Goal: Entertainment & Leisure: Consume media (video, audio)

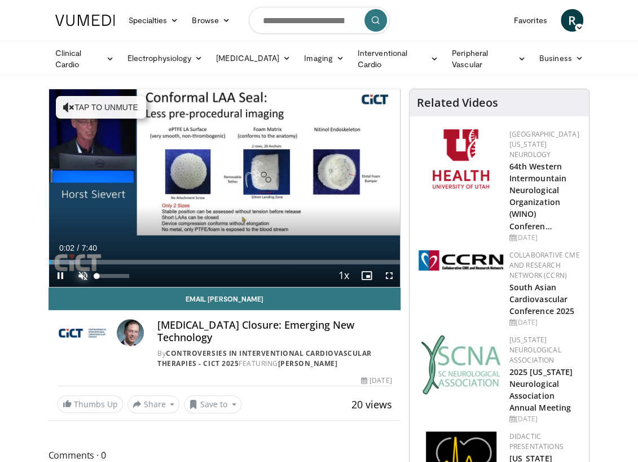
click at [77, 275] on span "Video Player" at bounding box center [83, 275] width 23 height 23
click at [390, 273] on span "Video Player" at bounding box center [389, 275] width 23 height 23
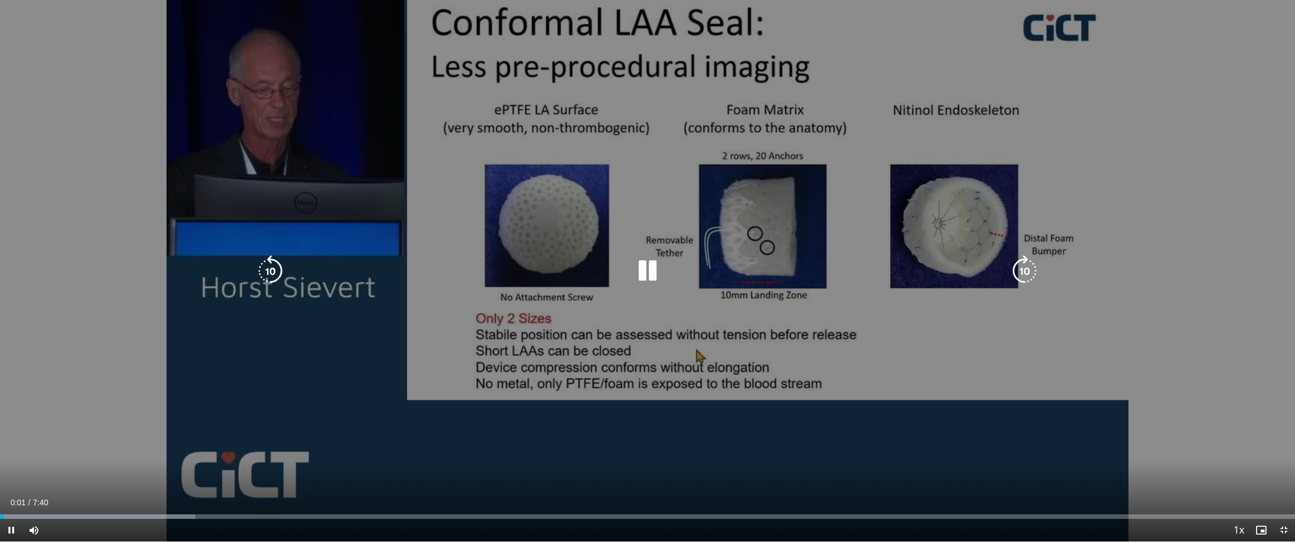
click at [638, 274] on icon "Video Player" at bounding box center [648, 271] width 32 height 32
click at [638, 270] on icon "Video Player" at bounding box center [648, 271] width 32 height 32
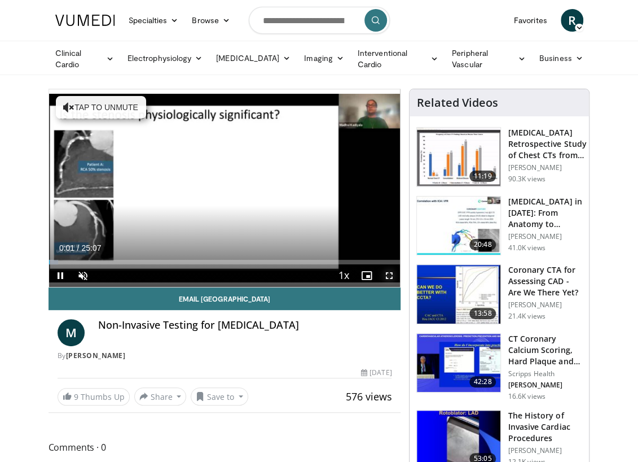
click at [388, 271] on span "Video Player" at bounding box center [389, 275] width 23 height 23
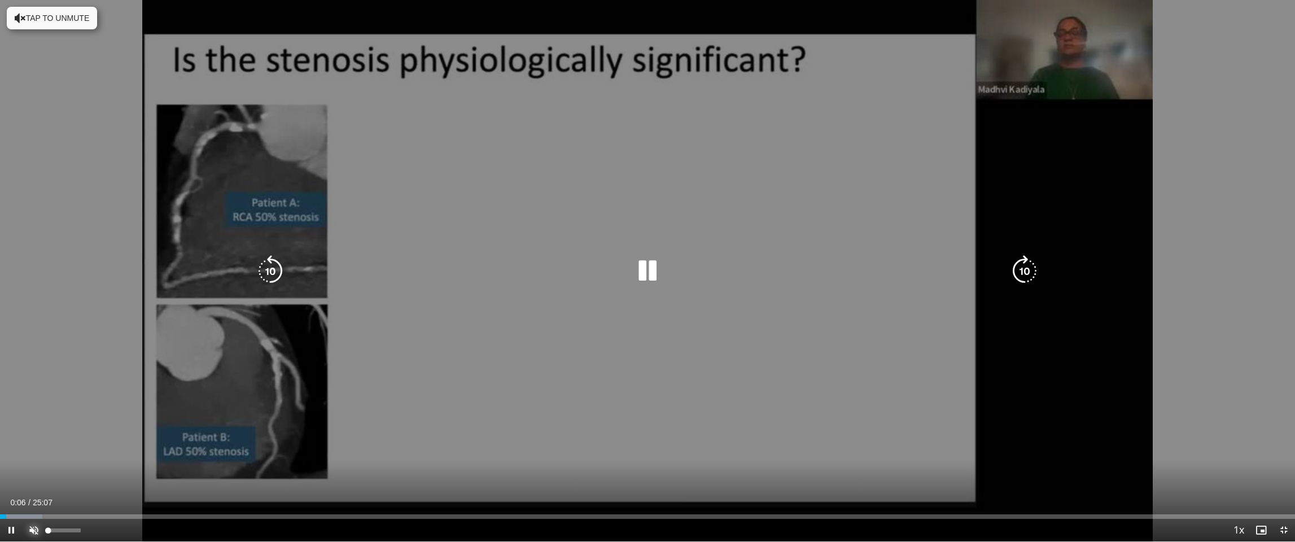
click at [33, 461] on span "Video Player" at bounding box center [34, 530] width 23 height 23
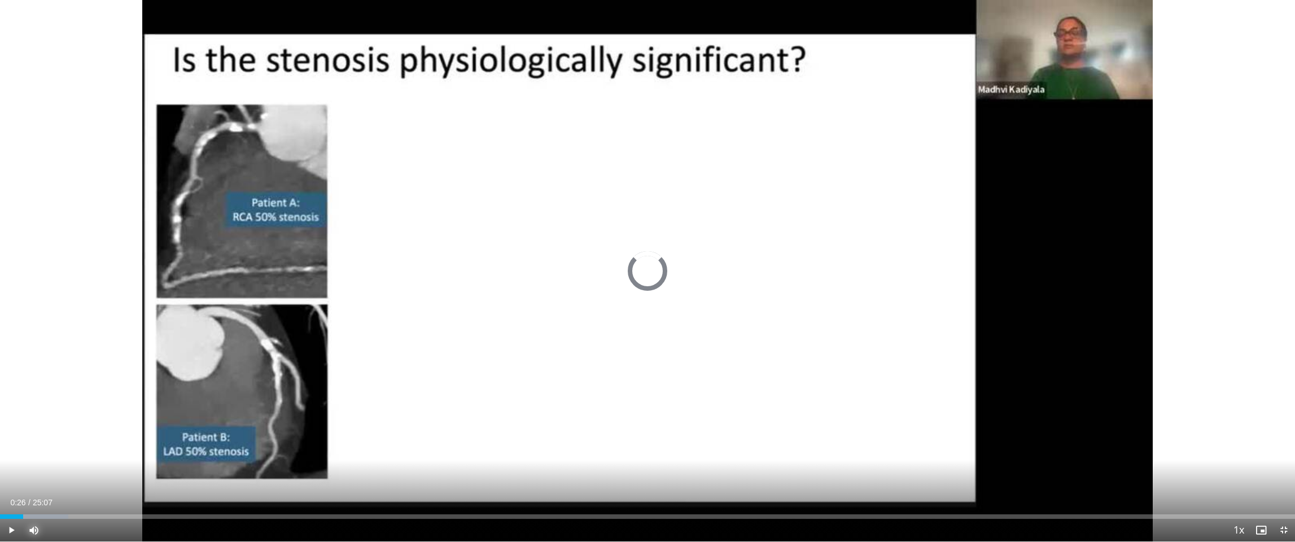
drag, startPoint x: 15, startPoint y: 517, endPoint x: 23, endPoint y: 516, distance: 7.9
click at [23, 461] on div "Loaded : 5.26% 00:26 00:26" at bounding box center [647, 516] width 1295 height 5
click at [35, 461] on div "Loaded : 5.92% 00:27 00:40" at bounding box center [647, 516] width 1295 height 5
click at [58, 461] on div "Progress Bar" at bounding box center [52, 516] width 84 height 5
click at [77, 461] on div "Loaded : 7.89% 01:29 01:29" at bounding box center [647, 516] width 1295 height 5
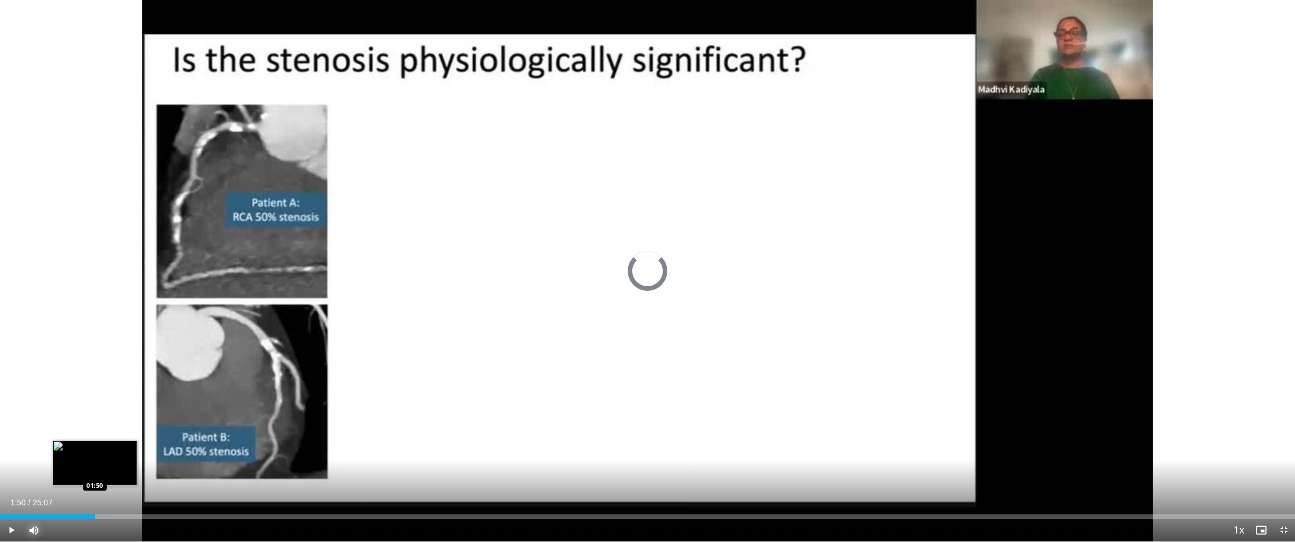
click at [95, 461] on div "Progress Bar" at bounding box center [82, 516] width 58 height 5
click at [124, 461] on div "Progress Bar" at bounding box center [104, 516] width 66 height 5
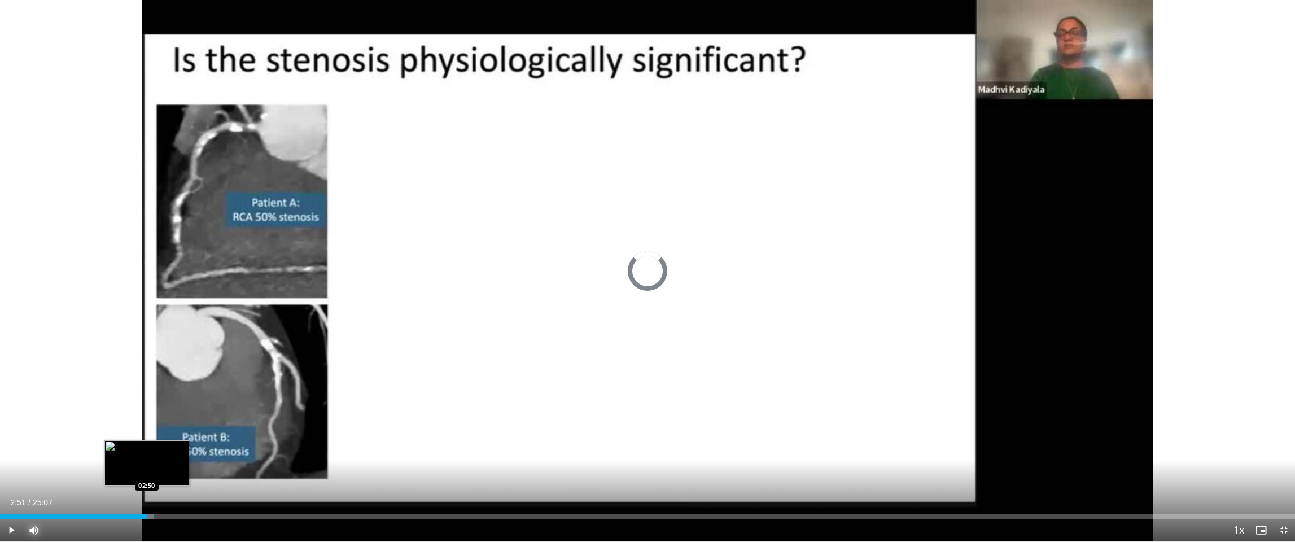
click at [147, 461] on div "Loaded : 11.84% 02:51 02:50" at bounding box center [647, 516] width 1295 height 5
click at [157, 461] on div "Progress Bar" at bounding box center [154, 516] width 65 height 5
click at [174, 461] on div "Progress Bar" at bounding box center [159, 516] width 55 height 5
click at [190, 461] on div "Loaded : 14.48% 03:41 03:41" at bounding box center [647, 516] width 1295 height 5
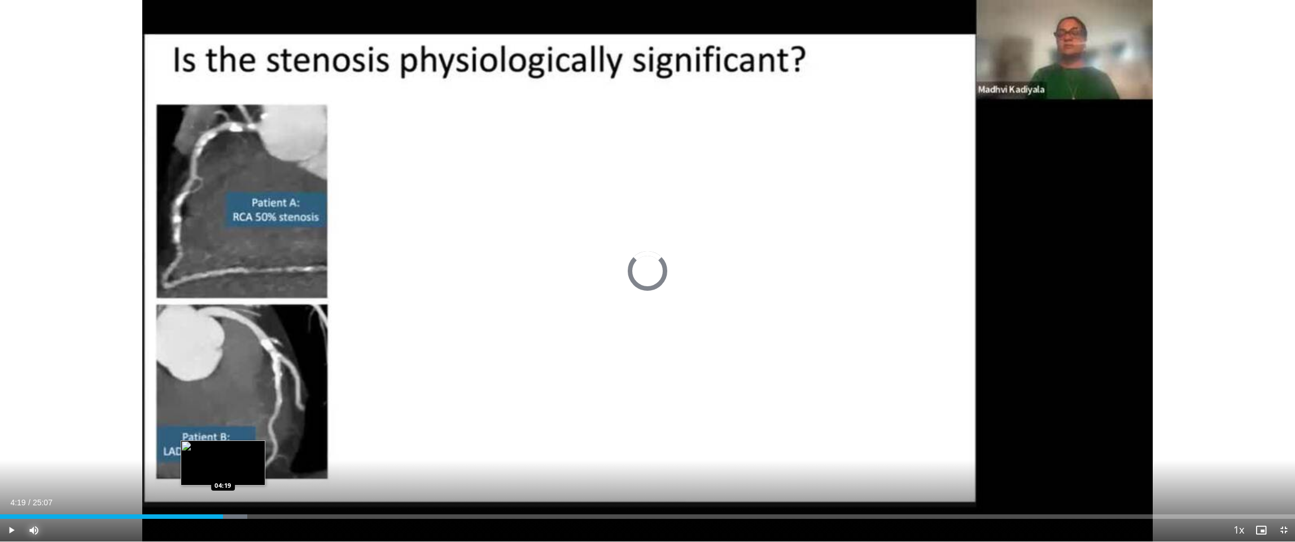
click at [222, 461] on div "Loaded : 19.08% 04:19 04:19" at bounding box center [647, 516] width 1295 height 5
click at [231, 461] on div "Progress Bar" at bounding box center [240, 516] width 82 height 5
click at [237, 461] on div "Progress Bar" at bounding box center [248, 516] width 72 height 5
click at [240, 461] on div "Progress Bar" at bounding box center [251, 516] width 78 height 5
click at [251, 461] on div "Loaded : 22.38% 04:39 04:49" at bounding box center [647, 516] width 1295 height 5
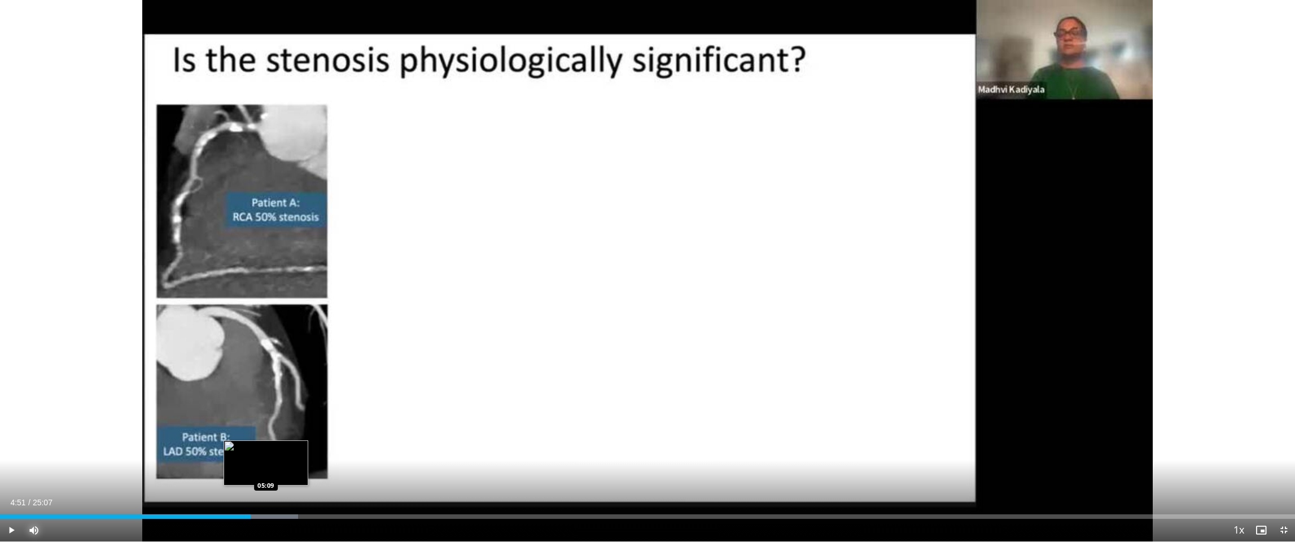
click at [266, 461] on div "Progress Bar" at bounding box center [266, 516] width 1 height 5
click at [280, 461] on div "Loaded : 23.69% 05:26 05:25" at bounding box center [647, 513] width 1295 height 11
click at [292, 461] on div "Loaded : 25.01% 05:26 05:40" at bounding box center [647, 513] width 1295 height 11
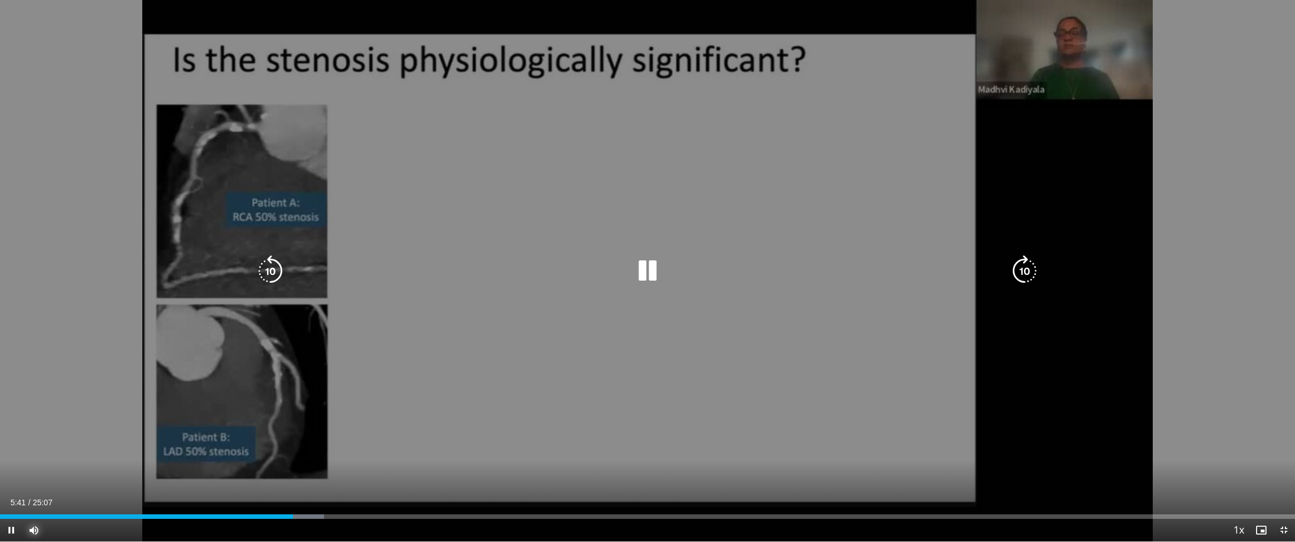
click at [310, 461] on div "Loaded : 25.01% 05:41 05:40" at bounding box center [647, 513] width 1295 height 11
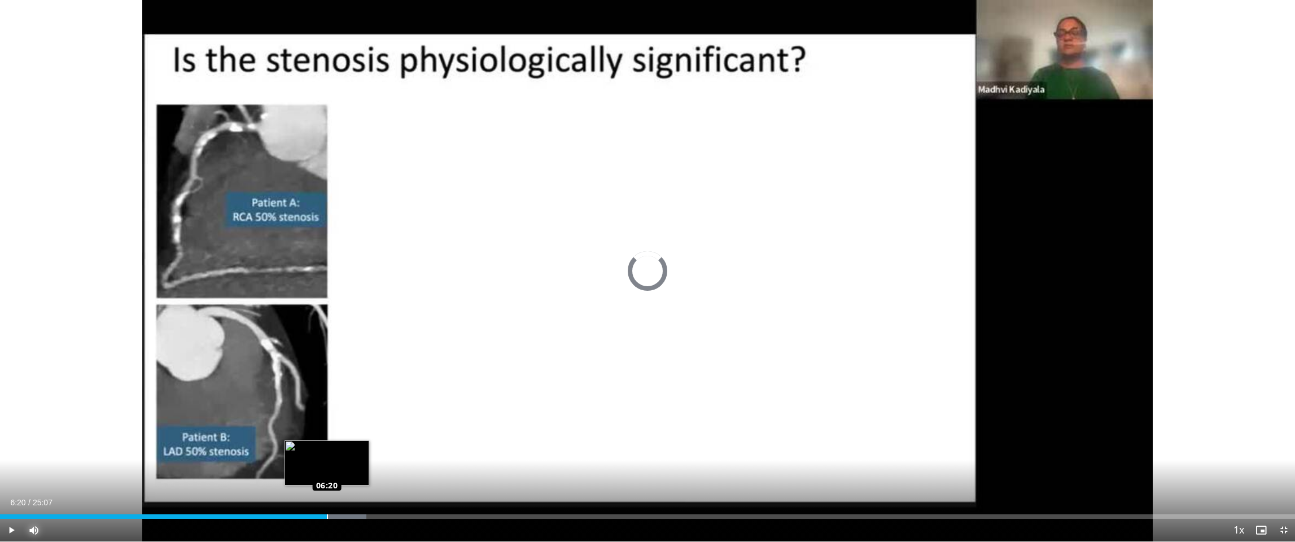
click at [327, 461] on div "Loaded : 28.30% 06:20 06:20" at bounding box center [647, 513] width 1295 height 11
drag, startPoint x: 339, startPoint y: 514, endPoint x: 358, endPoint y: 515, distance: 19.8
click at [343, 461] on div "Loaded : 29.62% 06:34 06:33" at bounding box center [647, 513] width 1295 height 11
click at [359, 461] on div "Loaded : 29.62% 06:39 06:57" at bounding box center [647, 516] width 1295 height 5
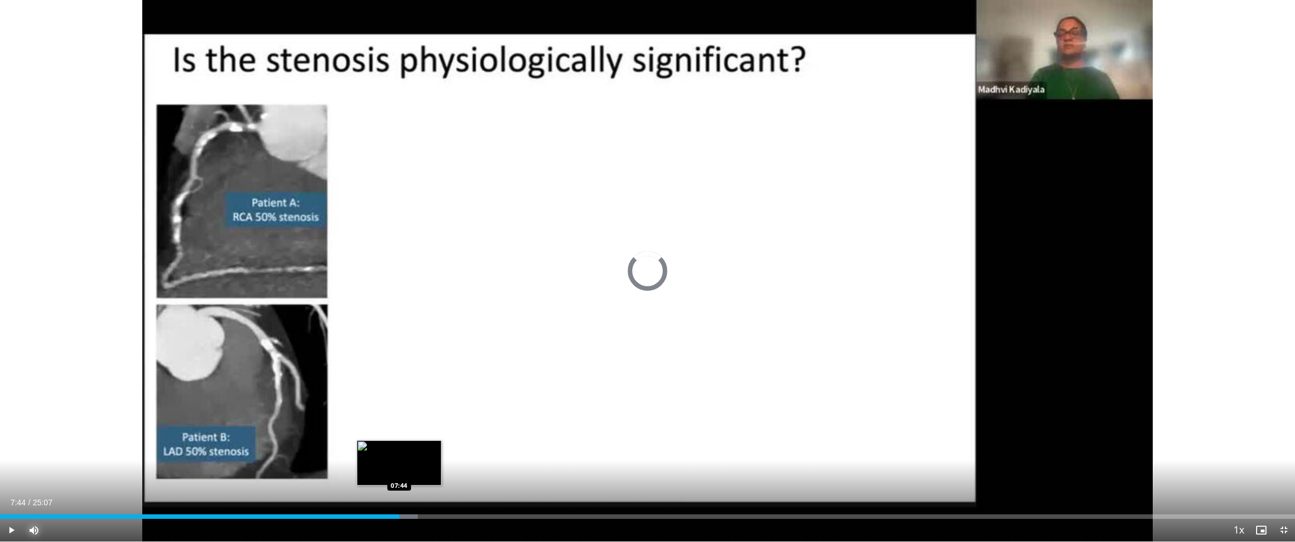
click at [399, 461] on div "Loaded : 32.25% 07:44 07:44" at bounding box center [647, 516] width 1295 height 5
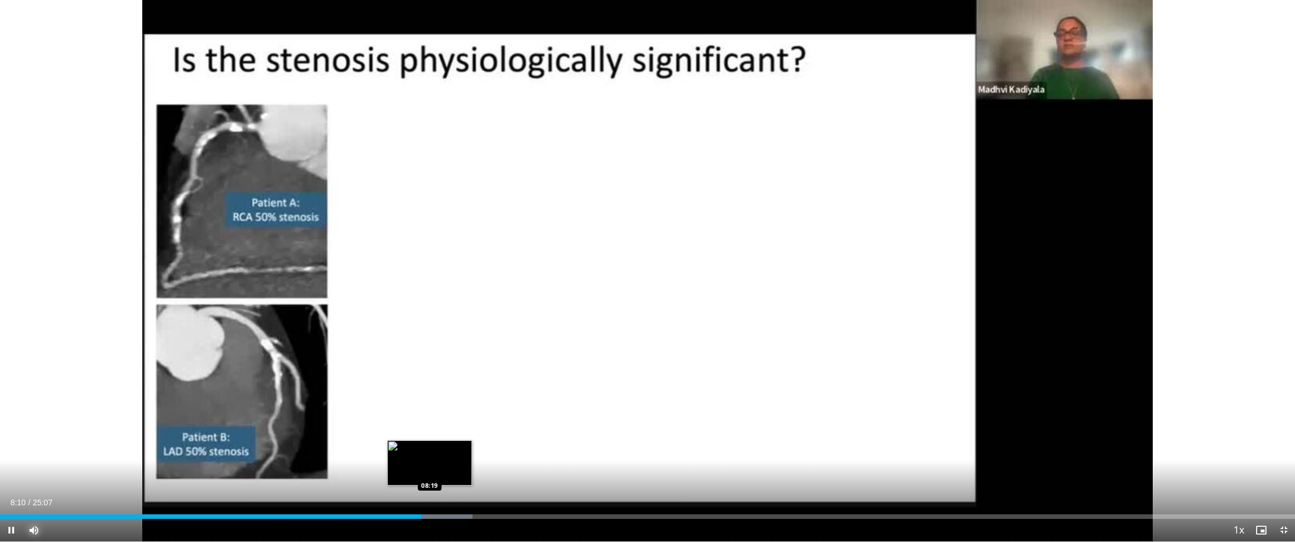
click at [431, 461] on div "Progress Bar" at bounding box center [432, 516] width 81 height 5
click at [441, 461] on div "Loaded : 37.16% 08:22 08:33" at bounding box center [647, 516] width 1295 height 5
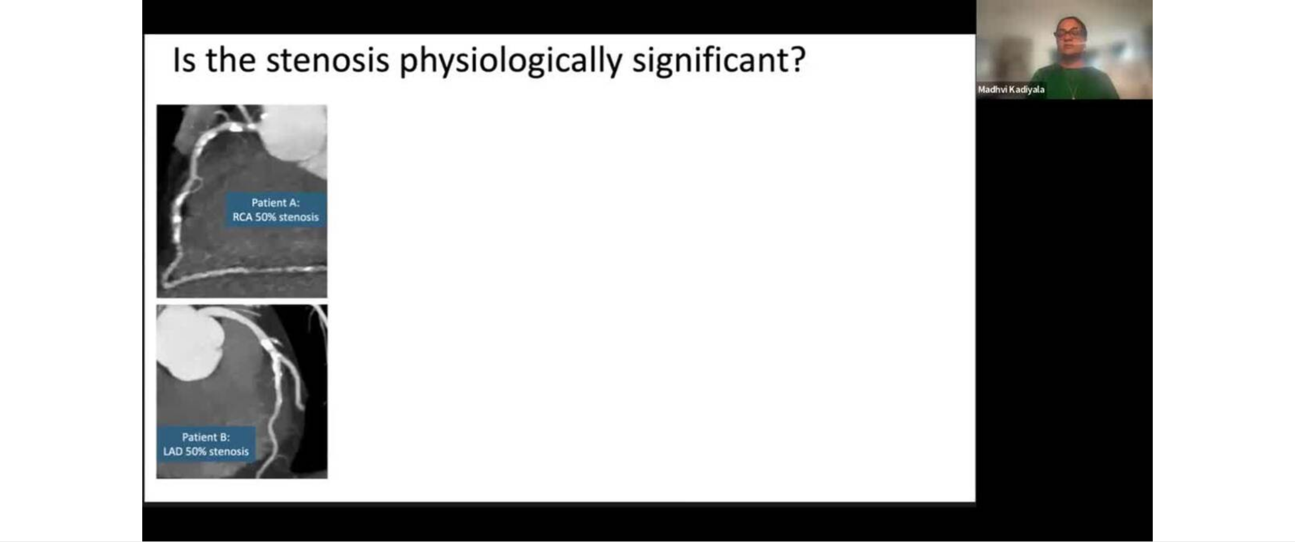
click at [464, 461] on video-js "**********" at bounding box center [647, 271] width 1295 height 542
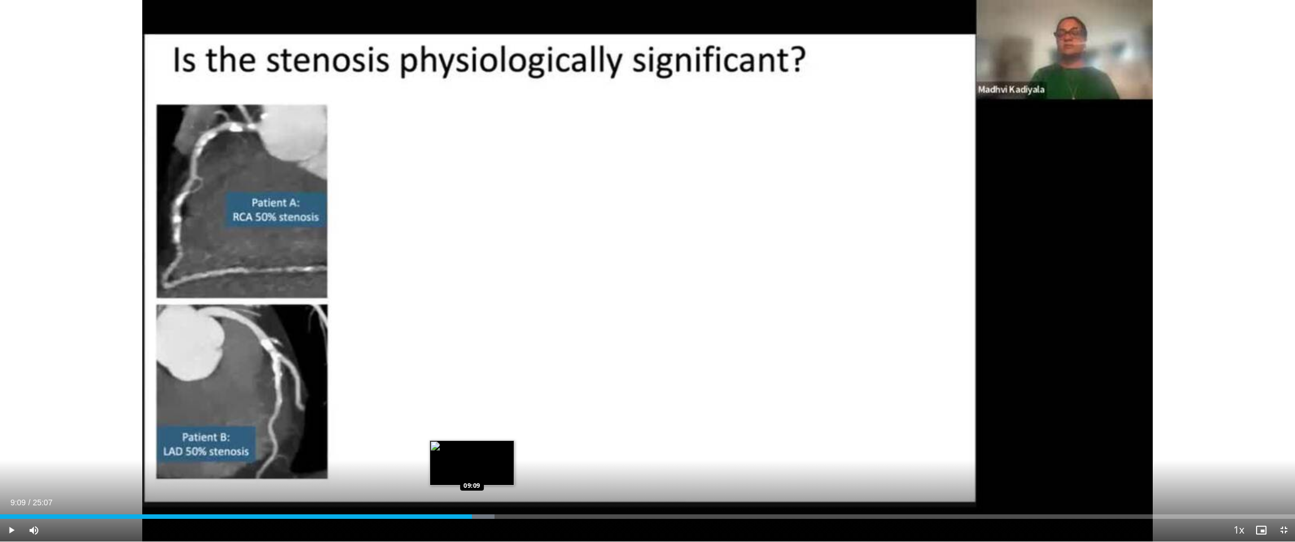
click at [472, 461] on div "Progress Bar" at bounding box center [455, 516] width 78 height 5
click at [487, 461] on div "Current Time 9:09 / Duration 25:07 Pause Skip Backward Skip Forward Mute 100% L…" at bounding box center [647, 530] width 1295 height 23
click at [496, 461] on div "Loaded : 40.81% 09:38 09:38" at bounding box center [647, 516] width 1295 height 5
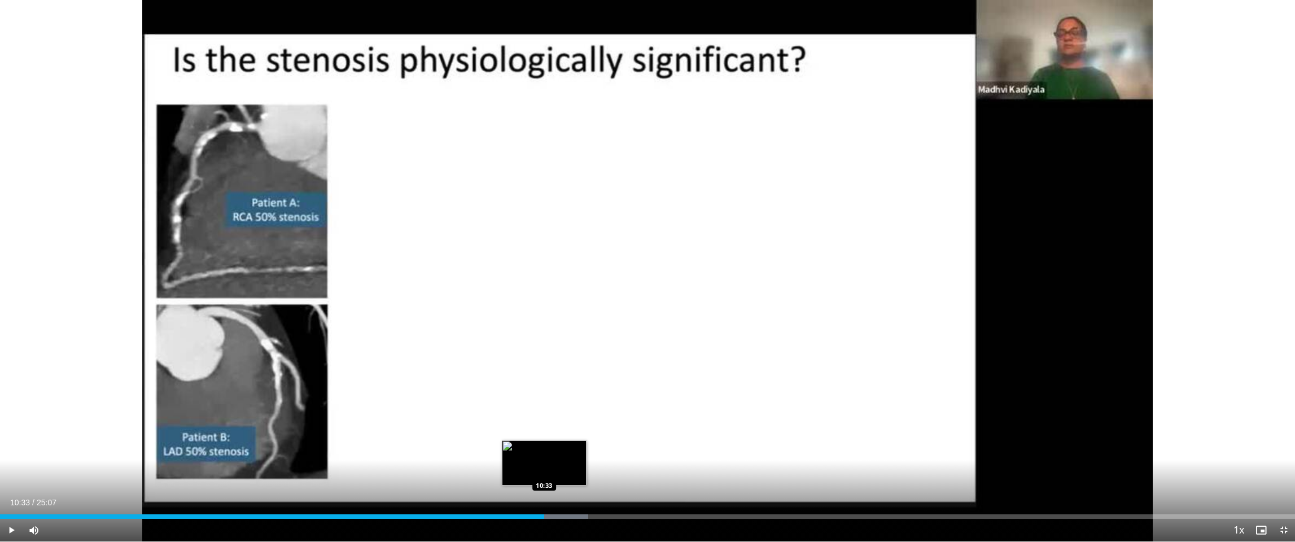
click at [544, 461] on div "Progress Bar" at bounding box center [549, 516] width 80 height 5
click at [559, 461] on div "Loaded : 46.07% 10:50 10:50" at bounding box center [647, 516] width 1295 height 5
click at [573, 461] on div "Progress Bar" at bounding box center [573, 516] width 1 height 5
click at [587, 461] on div "Loaded : 46.73% 11:07 11:23" at bounding box center [647, 513] width 1295 height 11
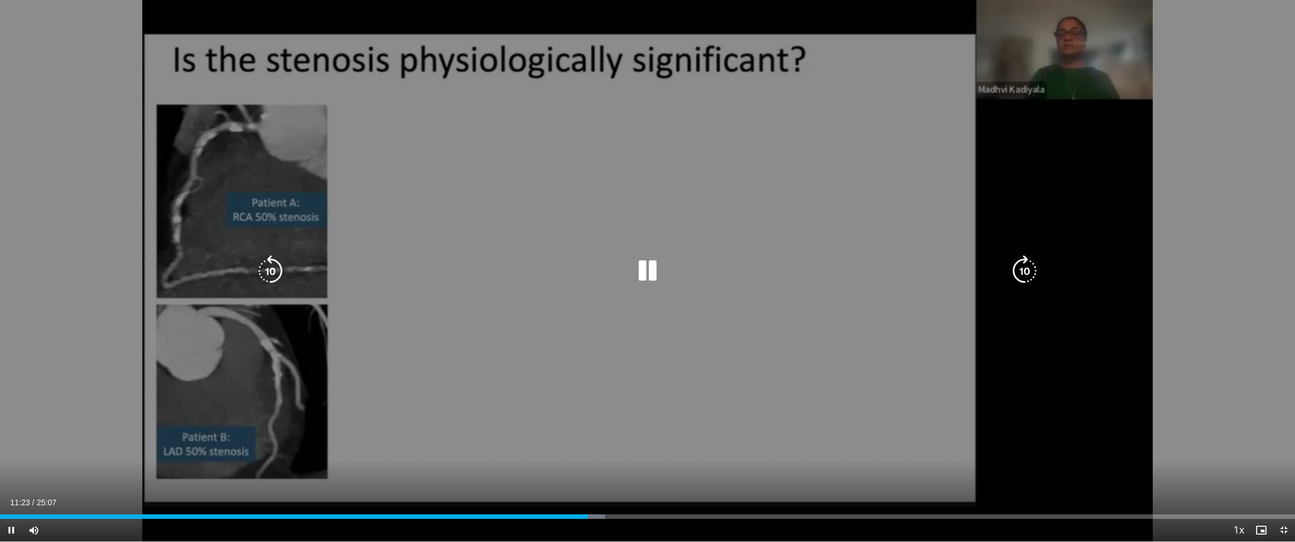
click at [600, 461] on div "Loaded : 46.73% 11:24 11:23" at bounding box center [647, 513] width 1295 height 11
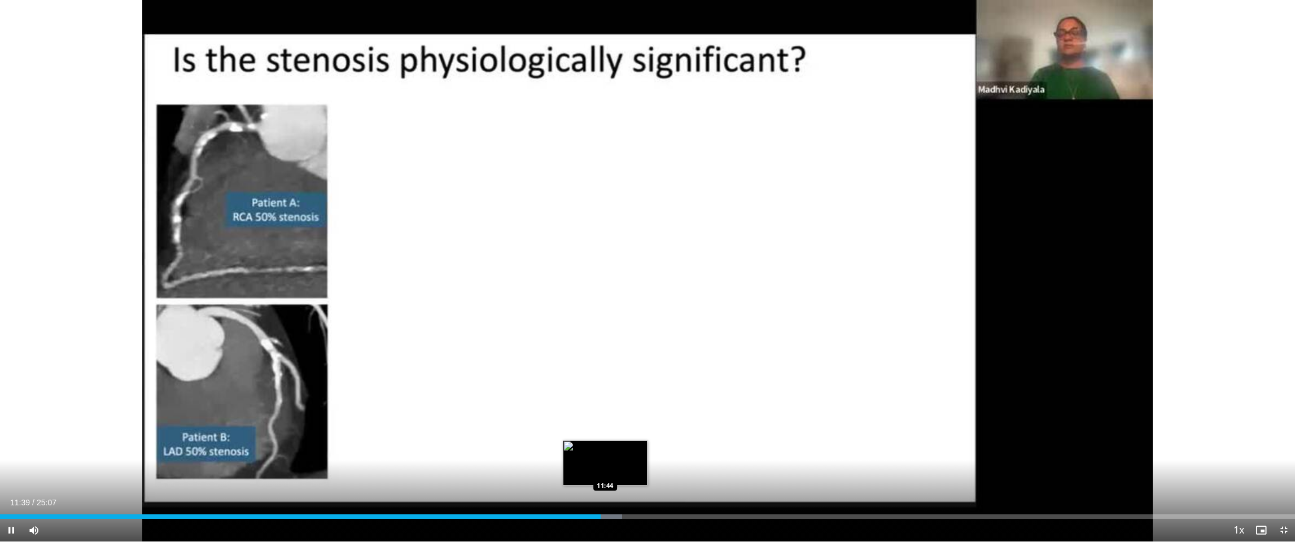
click at [605, 461] on div "Progress Bar" at bounding box center [599, 516] width 46 height 5
click at [627, 461] on div "Loaded : 48.71% 12:09 12:09" at bounding box center [647, 516] width 1295 height 5
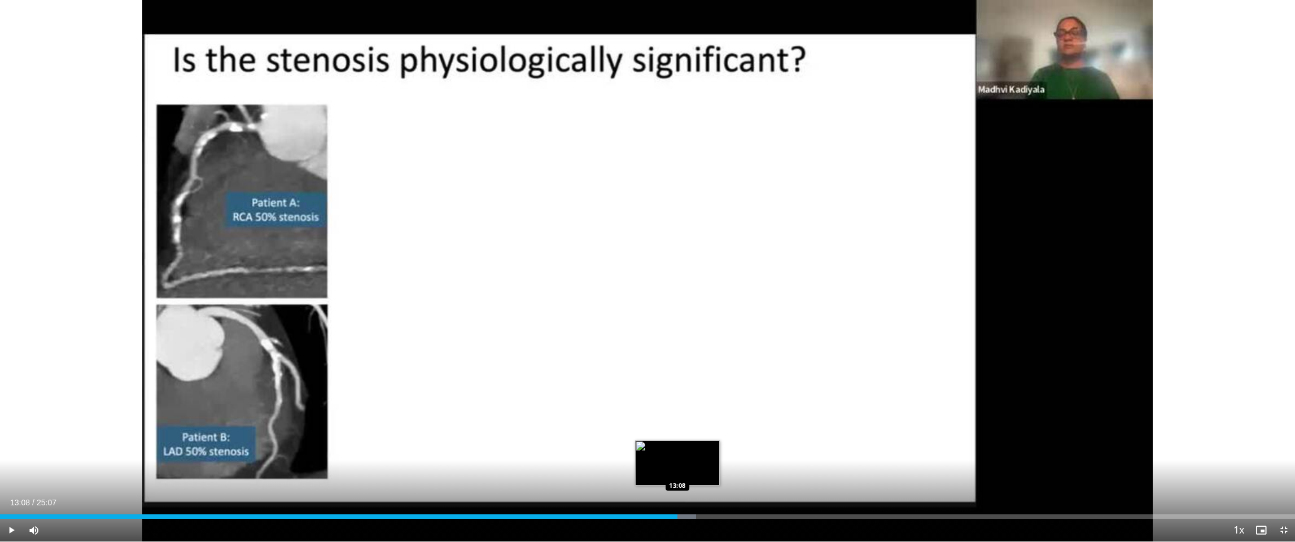
click at [638, 461] on div "Loaded : 53.75% 13:08 13:08" at bounding box center [647, 516] width 1295 height 5
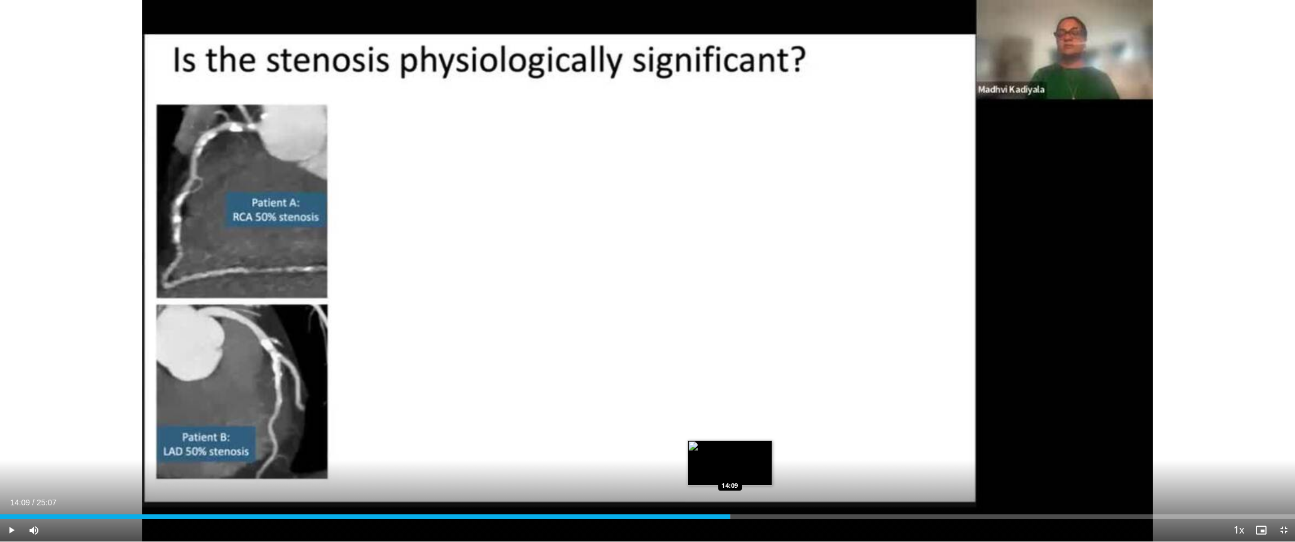
click at [638, 461] on div "Loaded : 56.40% 14:09 14:09" at bounding box center [647, 516] width 1295 height 5
click at [638, 461] on div "Current Time 14:12 / Duration 25:07 Pause Skip Backward Skip Forward Mute 100% …" at bounding box center [647, 530] width 1295 height 23
click at [638, 461] on div "Progress Bar" at bounding box center [749, 516] width 84 height 5
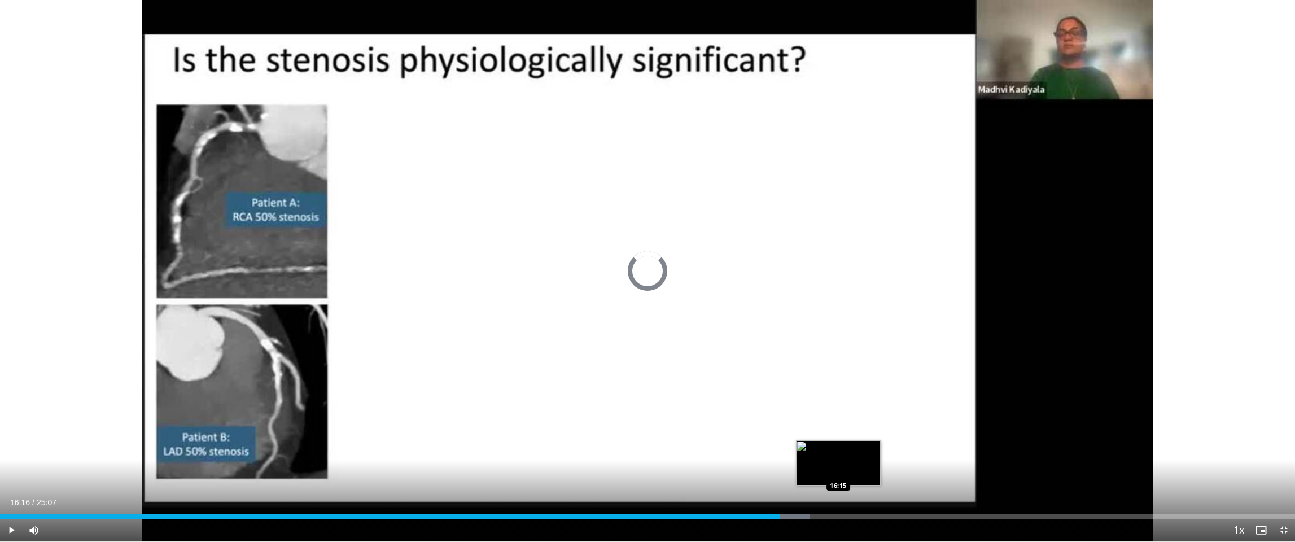
click at [638, 461] on div "Loaded : 62.53% 16:16 16:15" at bounding box center [647, 516] width 1295 height 5
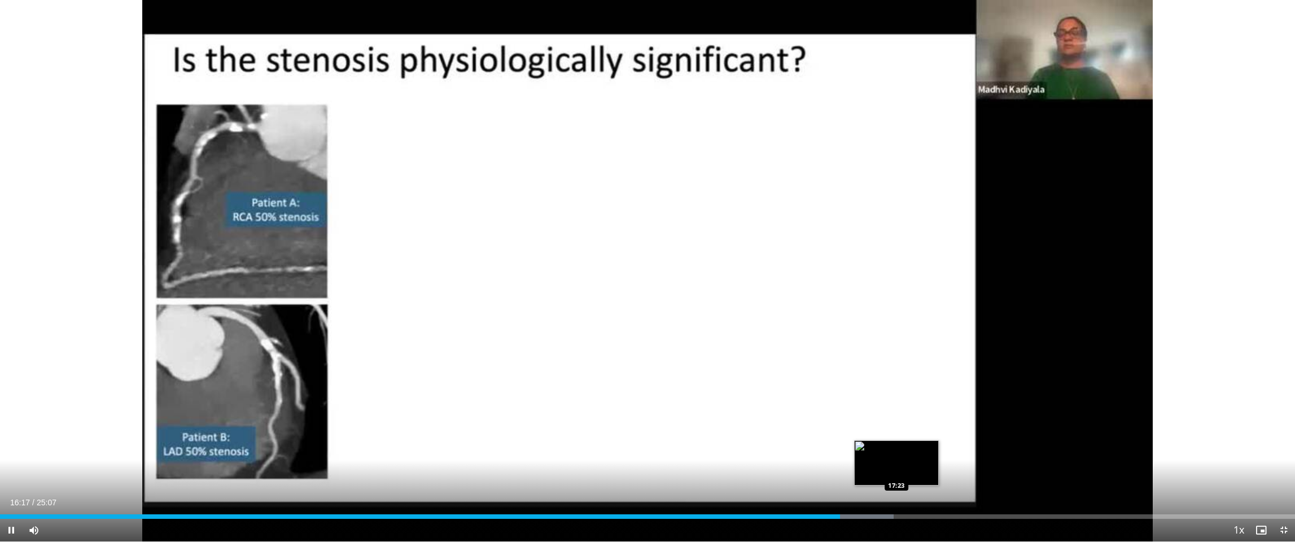
click at [638, 461] on div "Loaded : 69.01% 16:17 17:23" at bounding box center [647, 516] width 1295 height 5
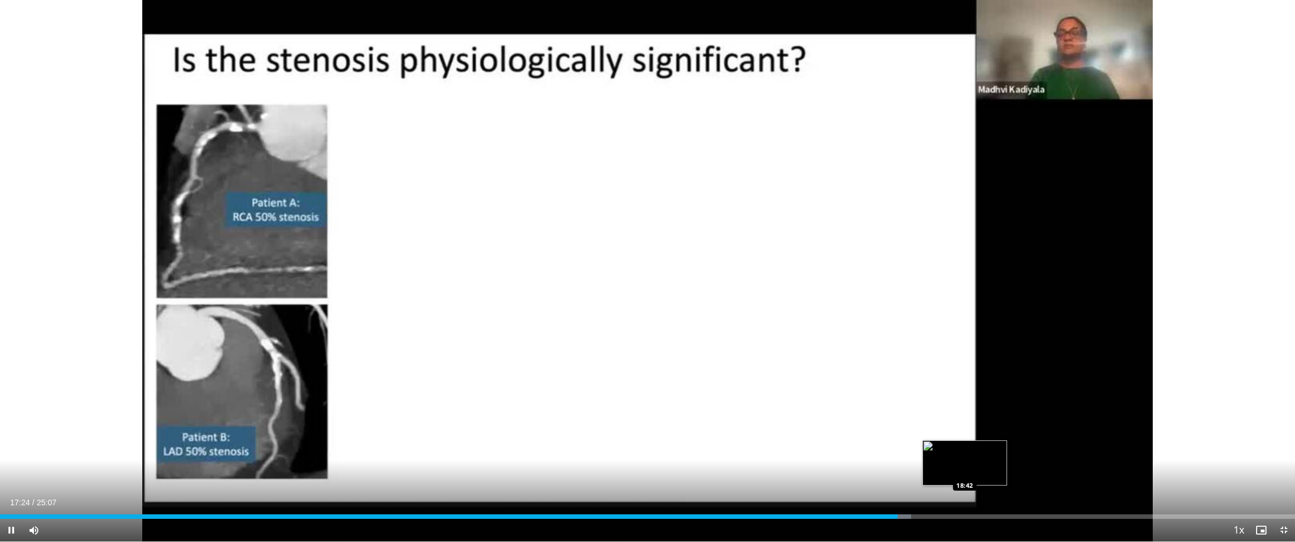
click at [638, 461] on div "Loaded : 70.34% 17:24 18:42" at bounding box center [647, 516] width 1295 height 5
click at [638, 461] on div "Loaded : 75.65% 18:43 20:08" at bounding box center [647, 513] width 1295 height 11
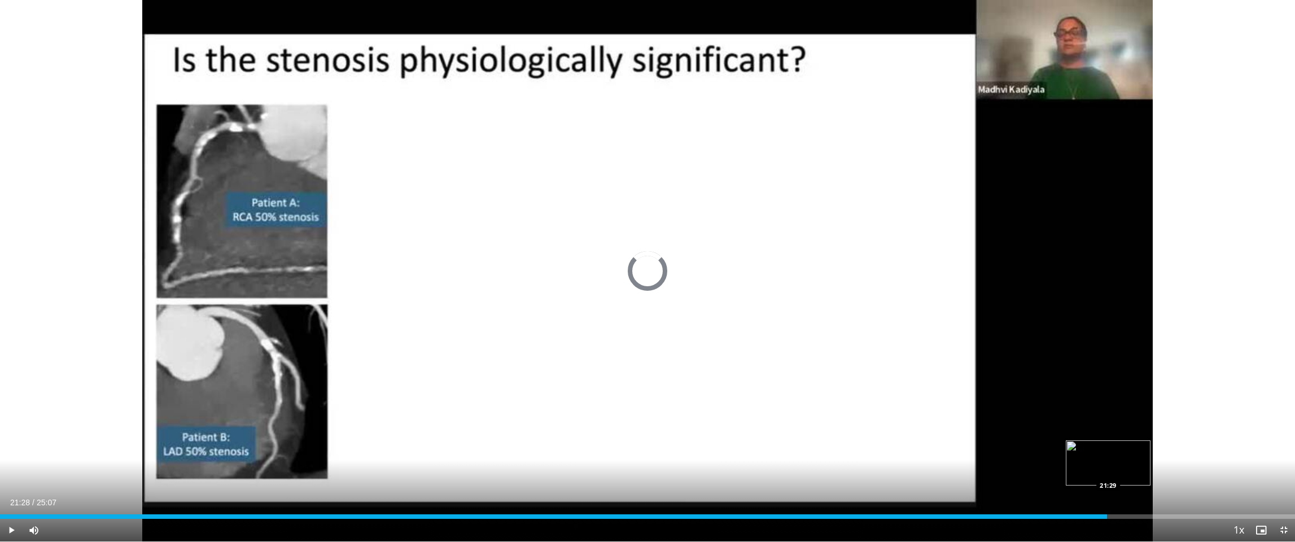
click at [638, 461] on div "Loaded : 83.59% 21:28 21:29" at bounding box center [647, 513] width 1295 height 11
click at [638, 461] on div "Loaded : 86.23% 22:51 22:51" at bounding box center [647, 513] width 1295 height 11
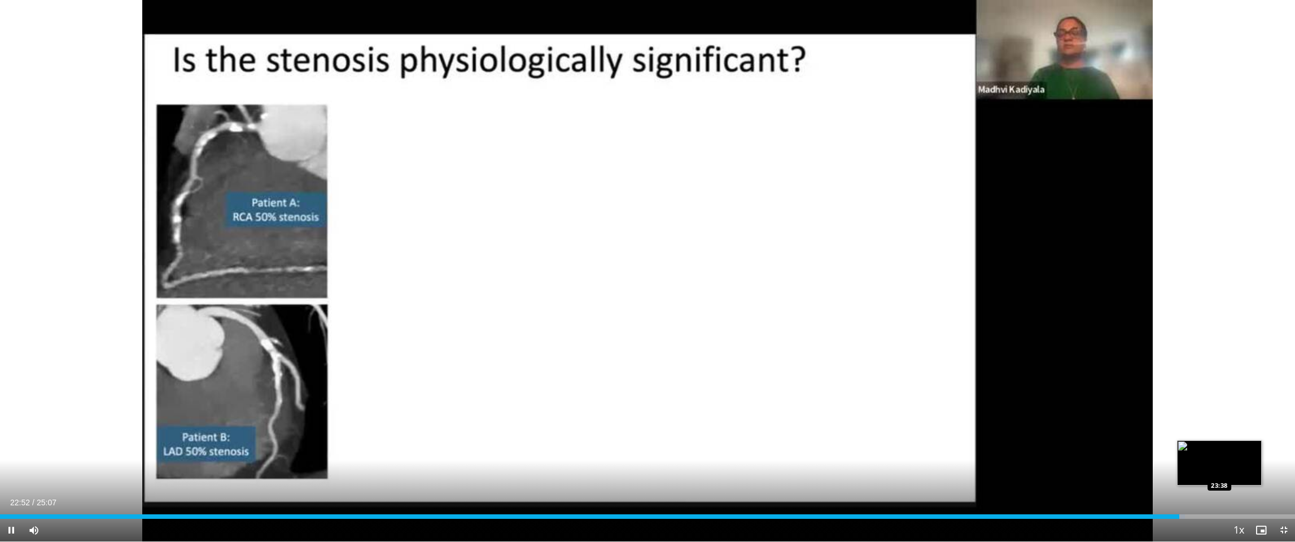
click at [638, 461] on div "Loaded : 91.49% 22:52 23:38" at bounding box center [647, 513] width 1295 height 11
